Goal: Transaction & Acquisition: Download file/media

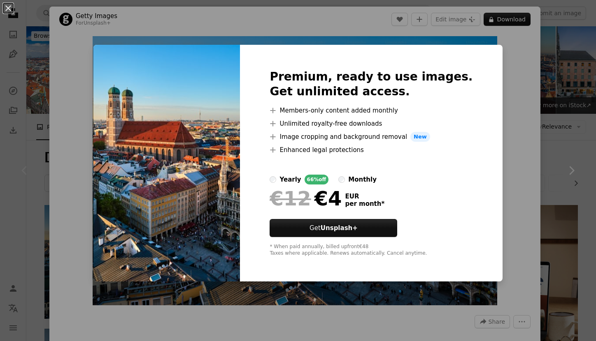
click at [527, 163] on div "An X shape Premium, ready to use images. Get unlimited access. A plus sign Memb…" at bounding box center [298, 170] width 596 height 341
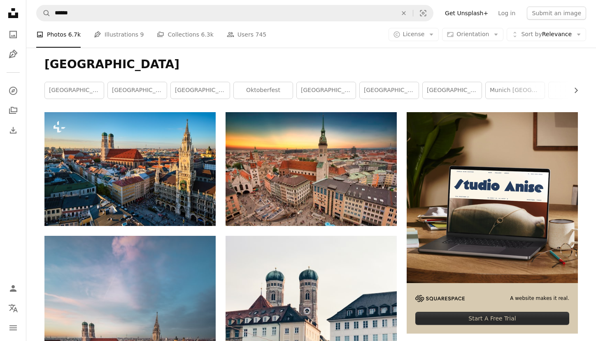
scroll to position [93, 0]
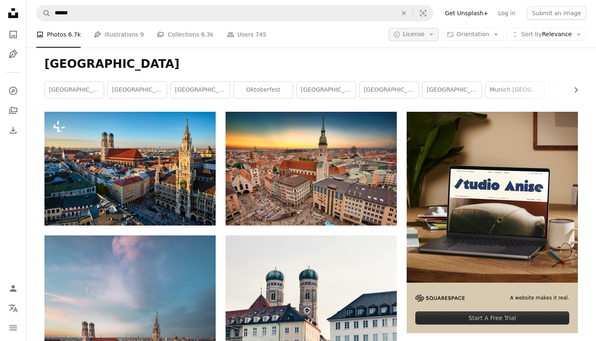
click at [406, 39] on button "A copyright icon © License Arrow down" at bounding box center [413, 34] width 51 height 13
click at [415, 102] on span "Free" at bounding box center [435, 100] width 50 height 8
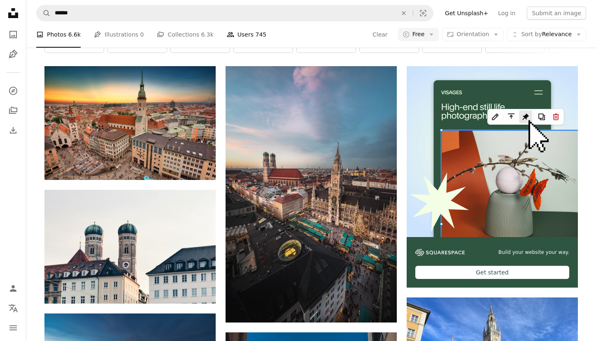
scroll to position [151, 0]
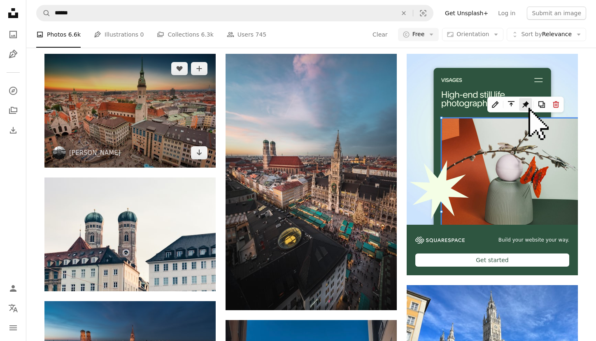
click at [167, 115] on img at bounding box center [129, 111] width 171 height 114
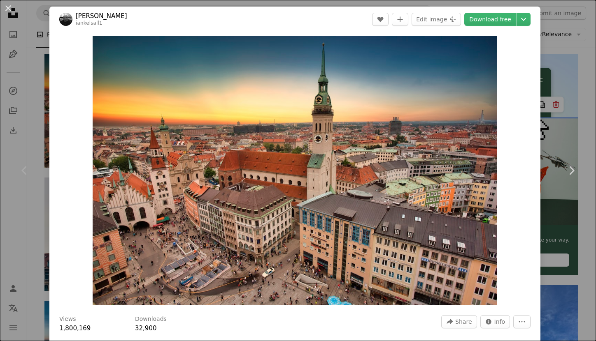
click at [554, 74] on div "An X shape Chevron left Chevron right [PERSON_NAME] iankelsall1 A heart A plus …" at bounding box center [298, 170] width 596 height 341
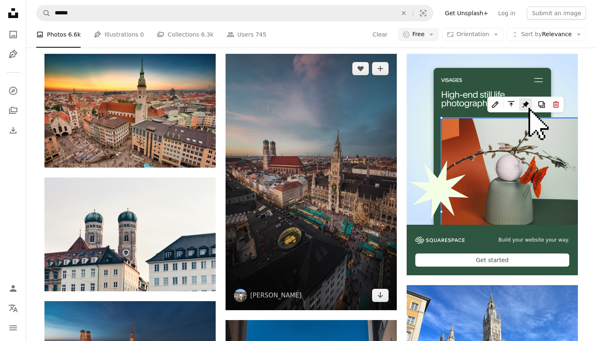
click at [311, 151] on img at bounding box center [310, 182] width 171 height 257
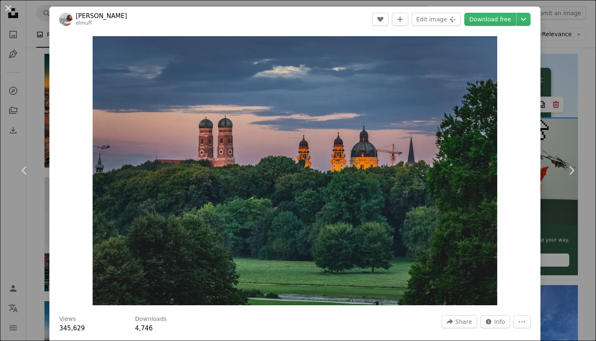
click at [311, 151] on img "Zoom in on this image" at bounding box center [295, 170] width 404 height 269
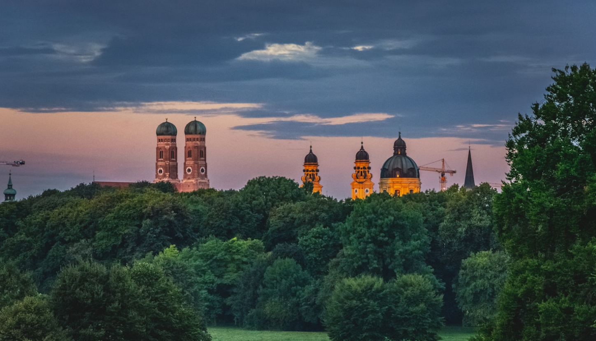
scroll to position [28, 0]
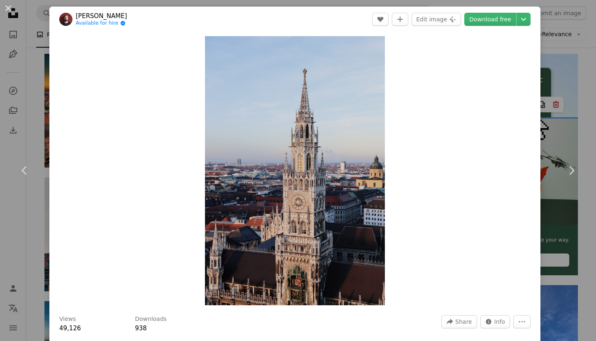
click at [549, 55] on div "An X shape Chevron left Chevron right [PERSON_NAME] Available for hire A checkm…" at bounding box center [298, 170] width 596 height 341
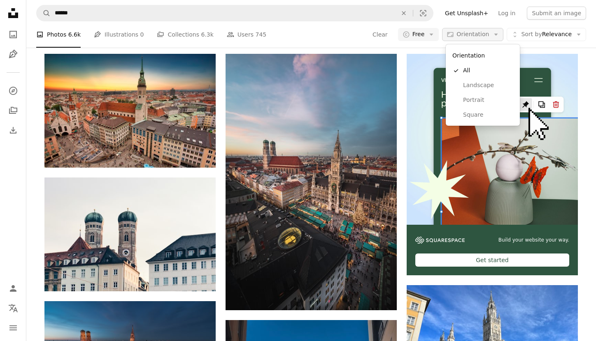
click at [469, 34] on span "Orientation" at bounding box center [472, 34] width 33 height 7
click at [475, 88] on span "Landscape" at bounding box center [488, 85] width 50 height 8
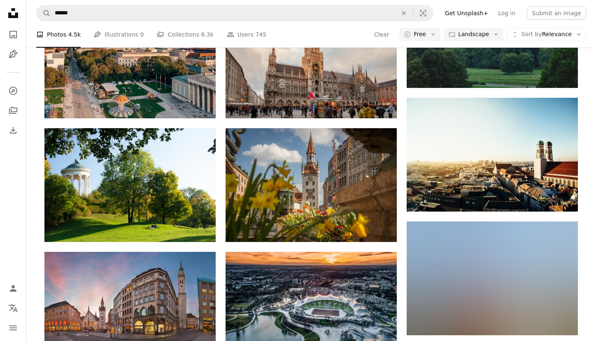
scroll to position [464, 0]
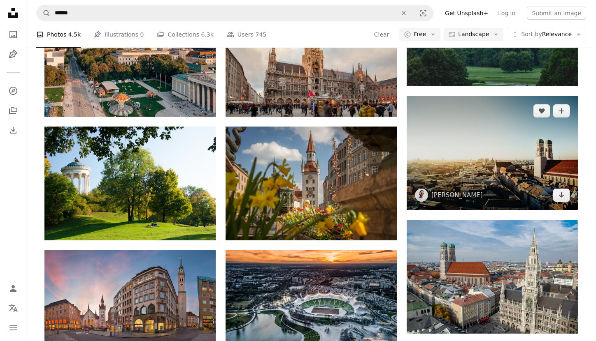
click at [470, 170] on img at bounding box center [491, 153] width 171 height 114
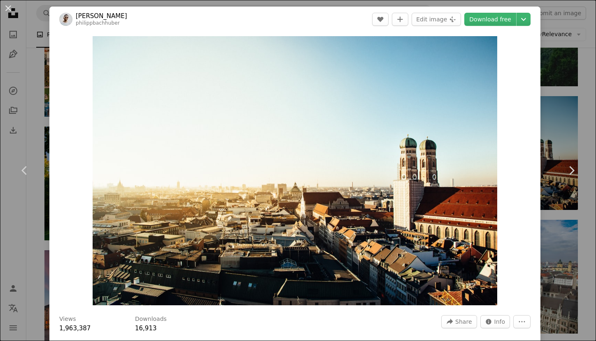
click at [565, 66] on div "An X shape Chevron left Chevron right [PERSON_NAME] philippbachhuber A heart A …" at bounding box center [298, 170] width 596 height 341
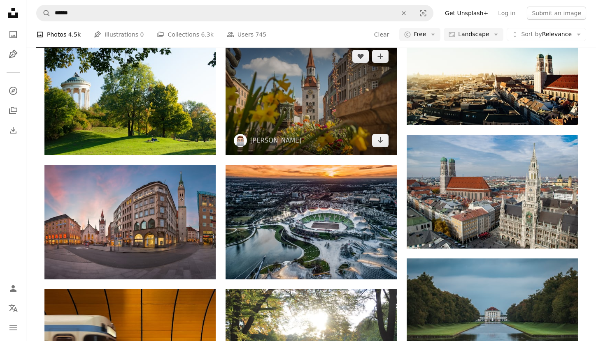
scroll to position [552, 0]
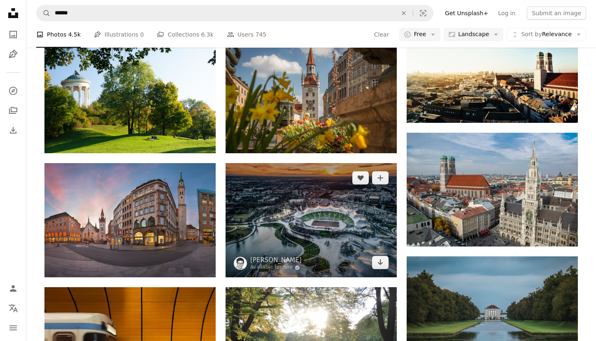
click at [293, 202] on img at bounding box center [310, 220] width 171 height 114
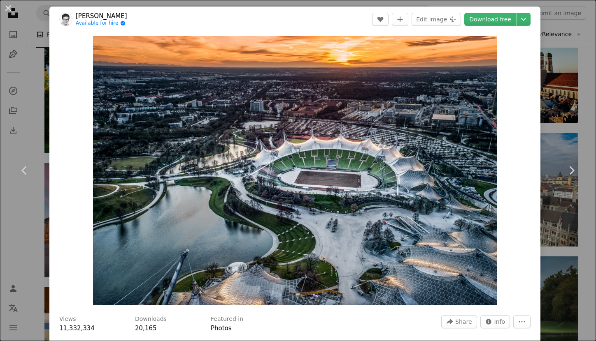
click at [562, 128] on div "An X shape Chevron left Chevron right [PERSON_NAME] Available for hire A checkm…" at bounding box center [298, 170] width 596 height 341
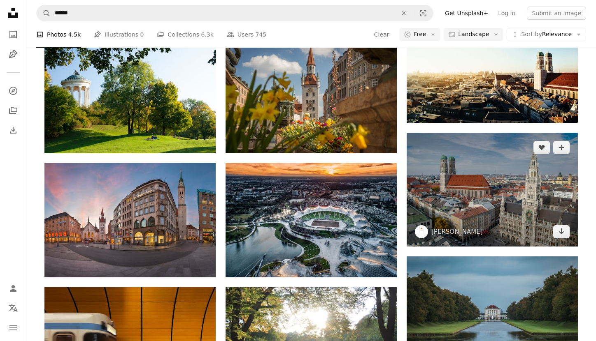
click at [503, 193] on img at bounding box center [491, 190] width 171 height 114
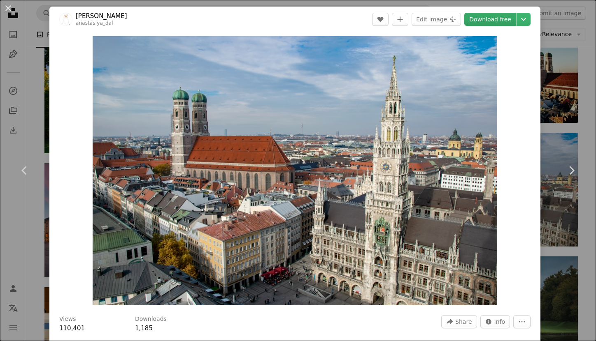
click at [496, 16] on link "Download free" at bounding box center [490, 19] width 52 height 13
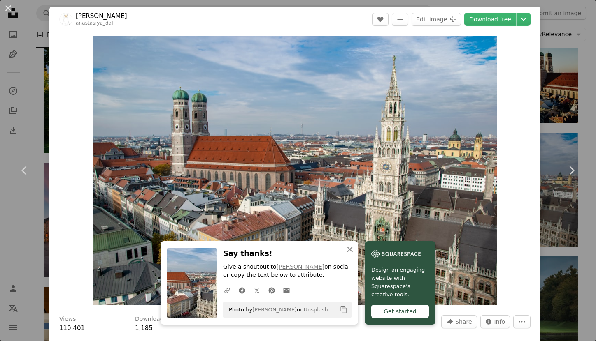
click at [540, 102] on div "Zoom in" at bounding box center [294, 171] width 491 height 278
